Goal: Information Seeking & Learning: Compare options

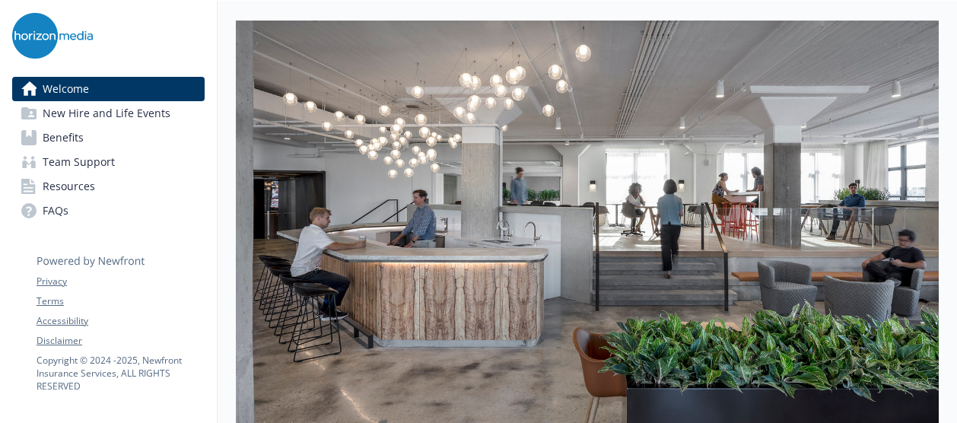
scroll to position [228, 0]
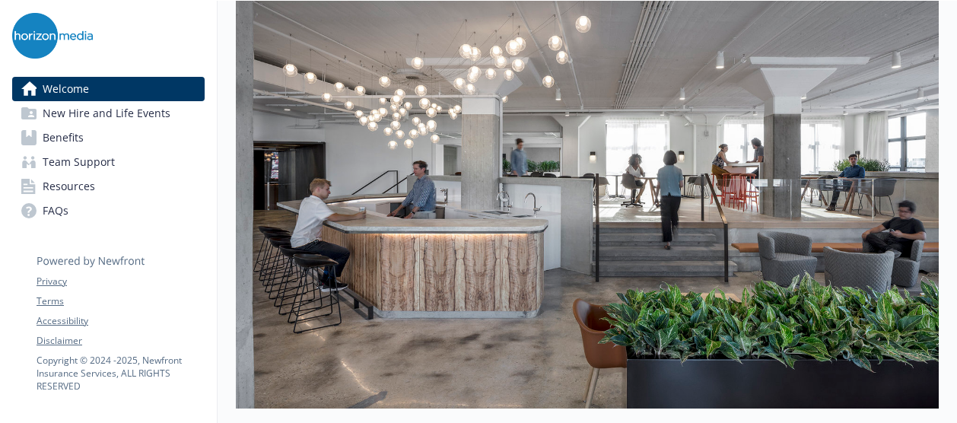
click at [94, 139] on link "Benefits" at bounding box center [108, 138] width 192 height 24
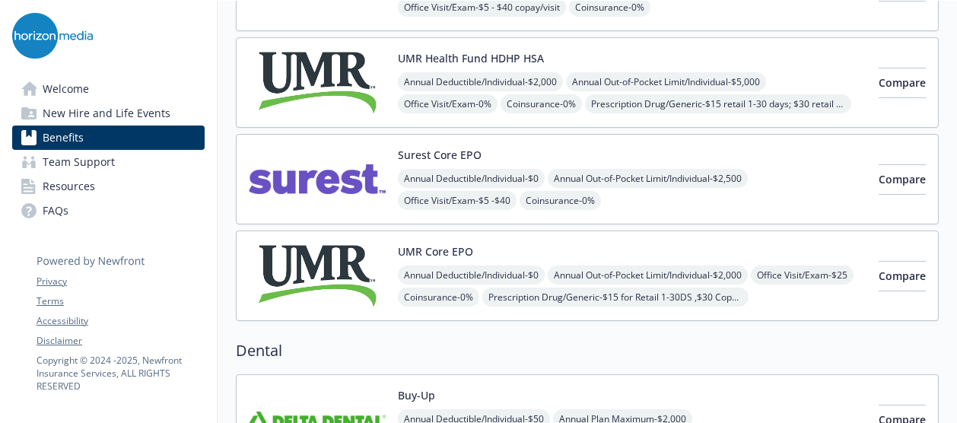
scroll to position [152, 0]
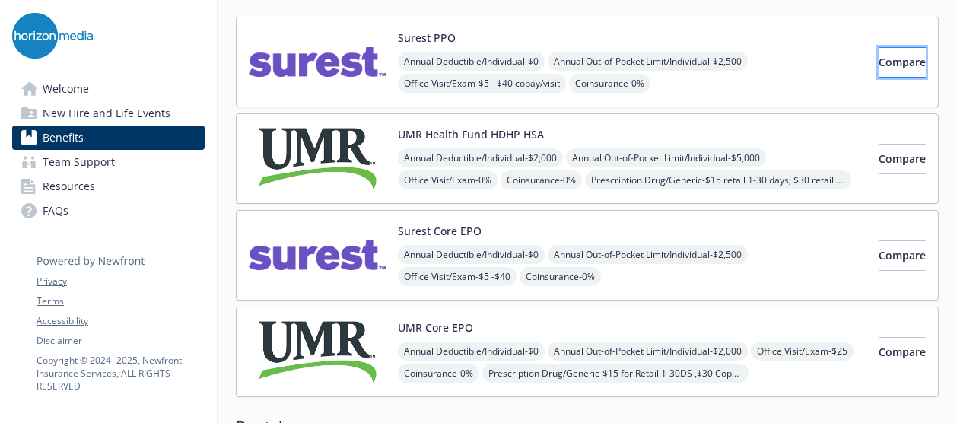
click at [879, 59] on button "Compare" at bounding box center [902, 62] width 47 height 30
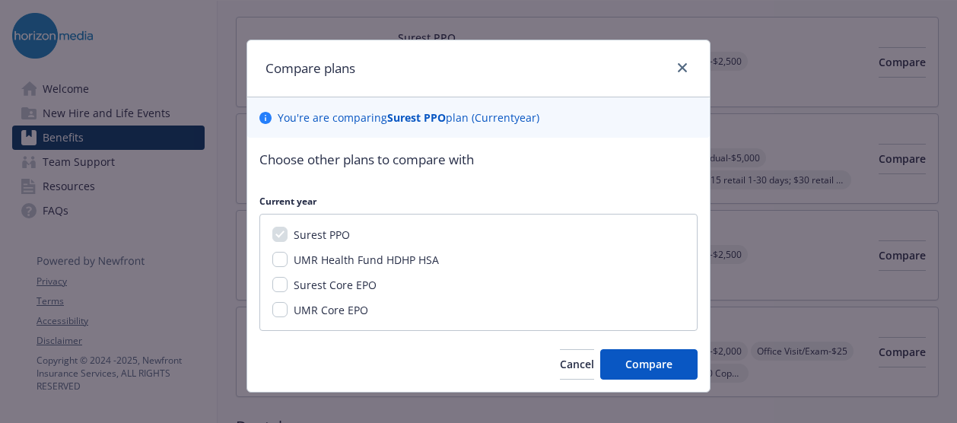
scroll to position [26, 0]
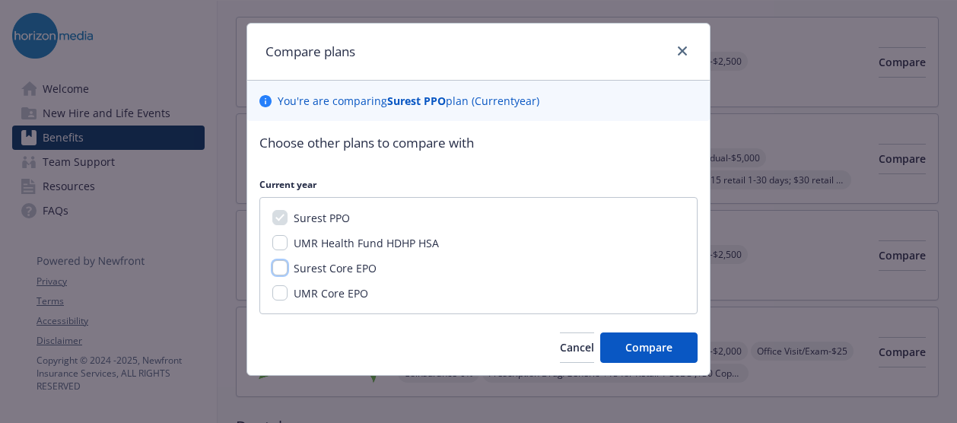
click at [274, 269] on input "Surest Core EPO" at bounding box center [279, 267] width 15 height 15
checkbox input "true"
click at [633, 345] on span "Compare" at bounding box center [648, 347] width 47 height 14
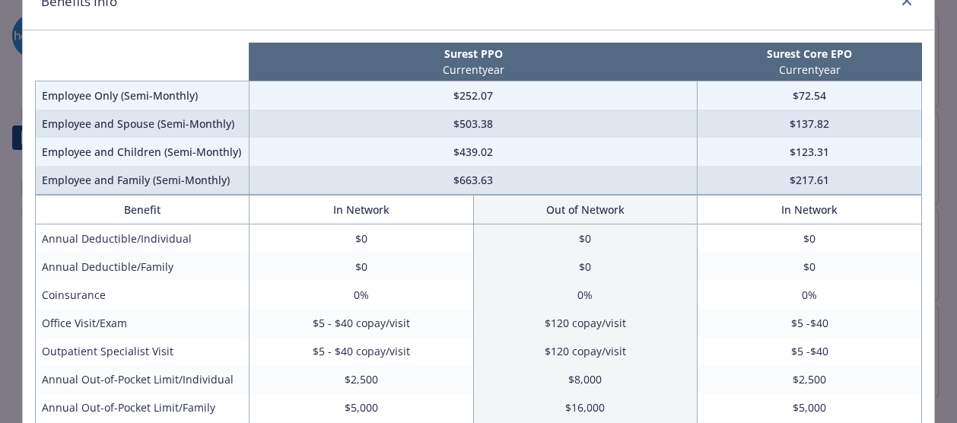
scroll to position [0, 0]
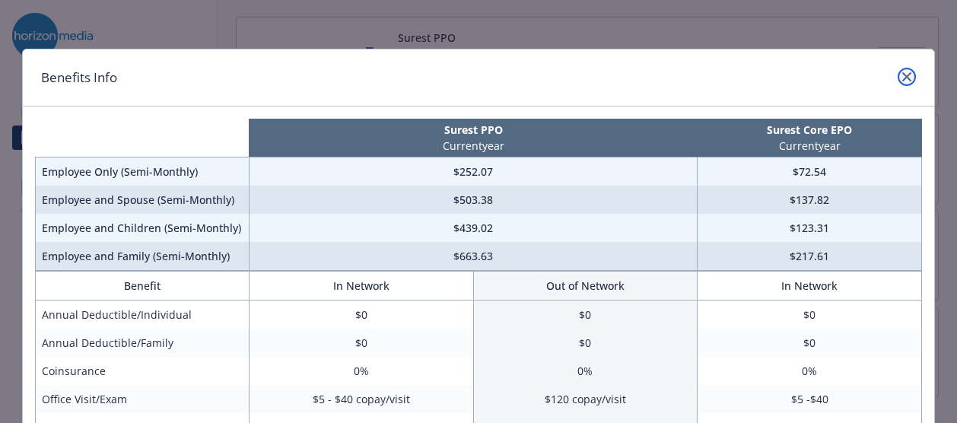
click at [904, 80] on icon "close" at bounding box center [906, 76] width 9 height 9
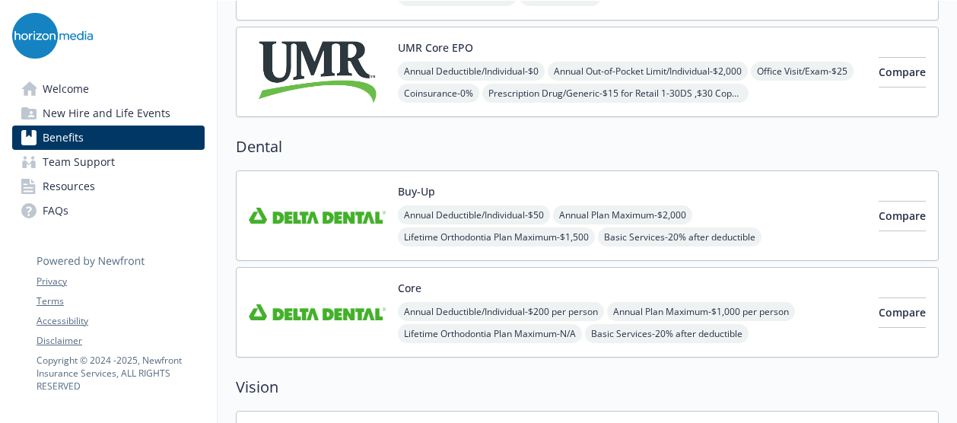
scroll to position [456, 0]
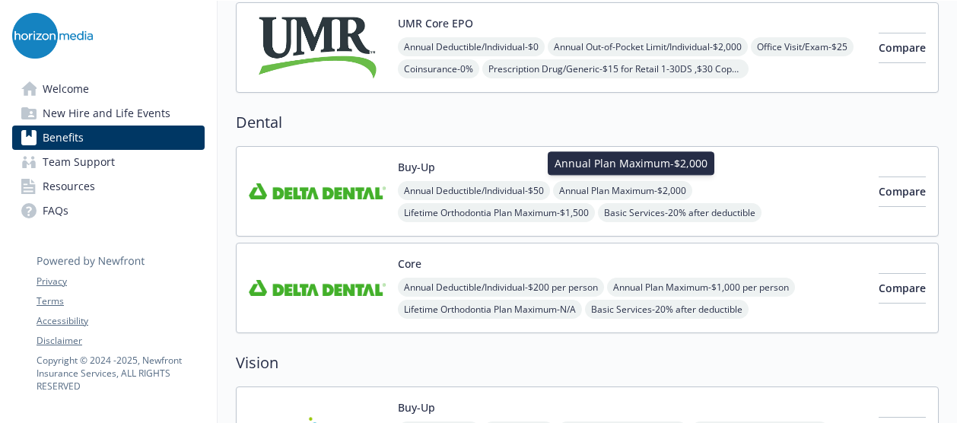
click at [656, 176] on div "Buy-Up Annual Deductible/Individual - $50 Annual Plan Maximum - $2,000 Annual P…" at bounding box center [632, 191] width 469 height 65
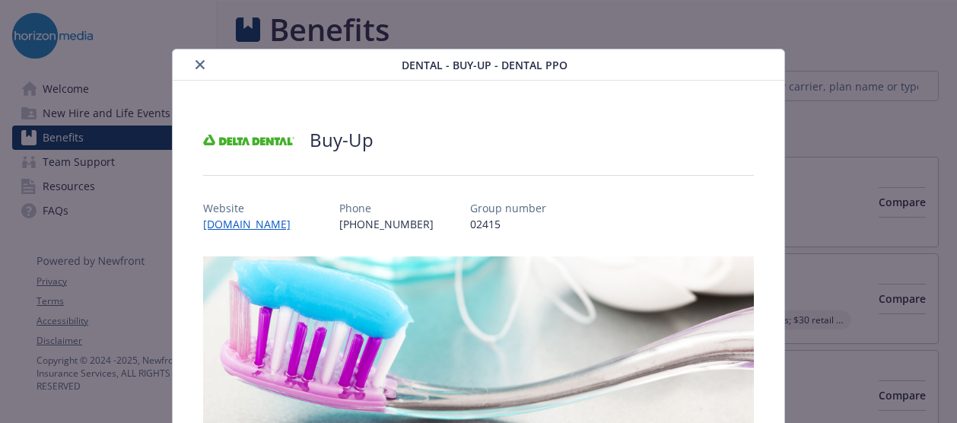
scroll to position [456, 0]
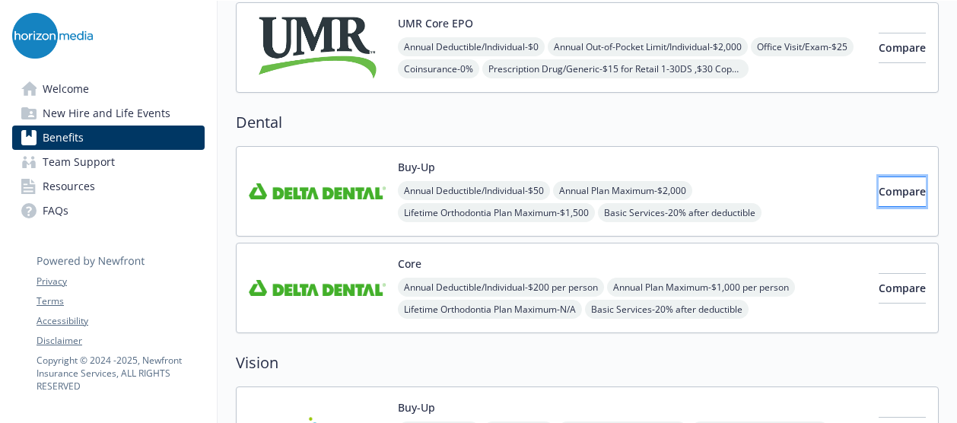
click at [882, 188] on span "Compare" at bounding box center [902, 191] width 47 height 14
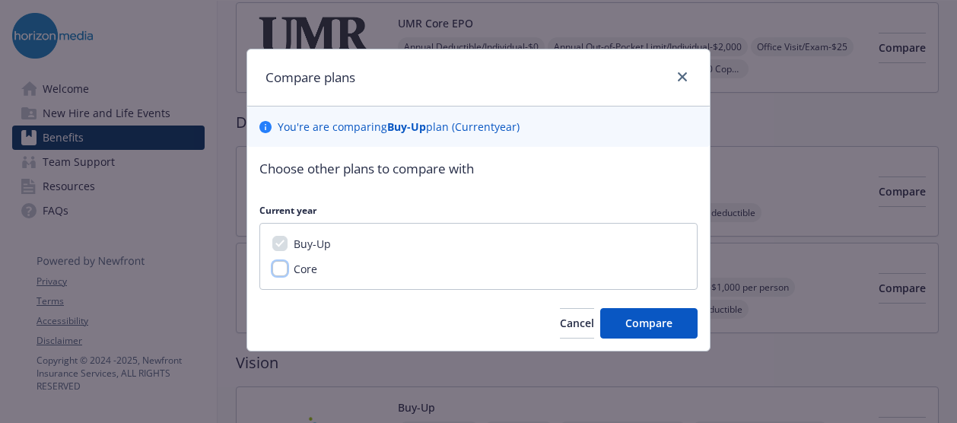
click at [283, 268] on input "Core" at bounding box center [279, 268] width 15 height 15
checkbox input "true"
click at [648, 331] on button "Compare" at bounding box center [648, 323] width 97 height 30
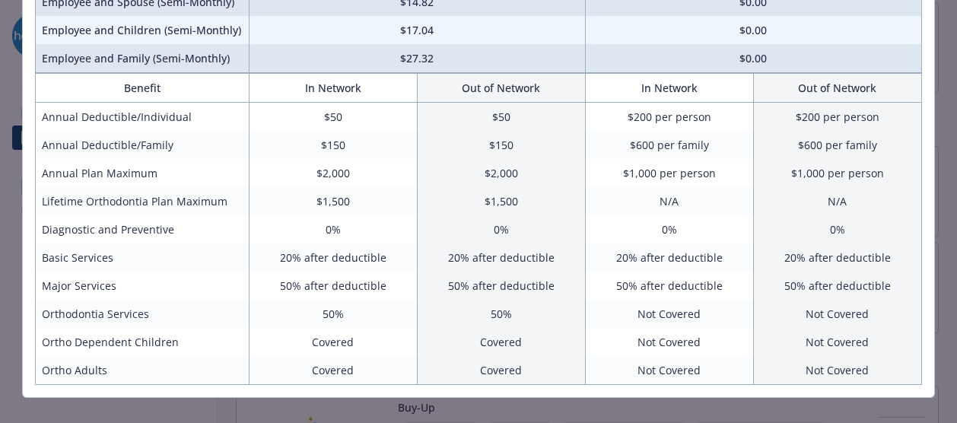
scroll to position [219, 0]
